Goal: Book appointment/travel/reservation

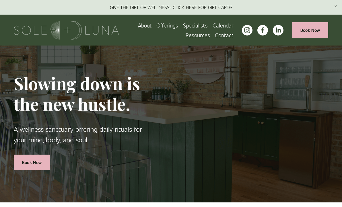
click at [222, 25] on link "Calendar" at bounding box center [223, 25] width 21 height 10
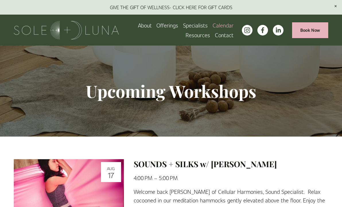
click at [147, 24] on link "About" at bounding box center [145, 25] width 14 height 10
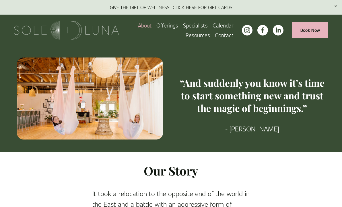
click at [307, 33] on link "Book Now" at bounding box center [310, 30] width 36 height 16
